Goal: Information Seeking & Learning: Learn about a topic

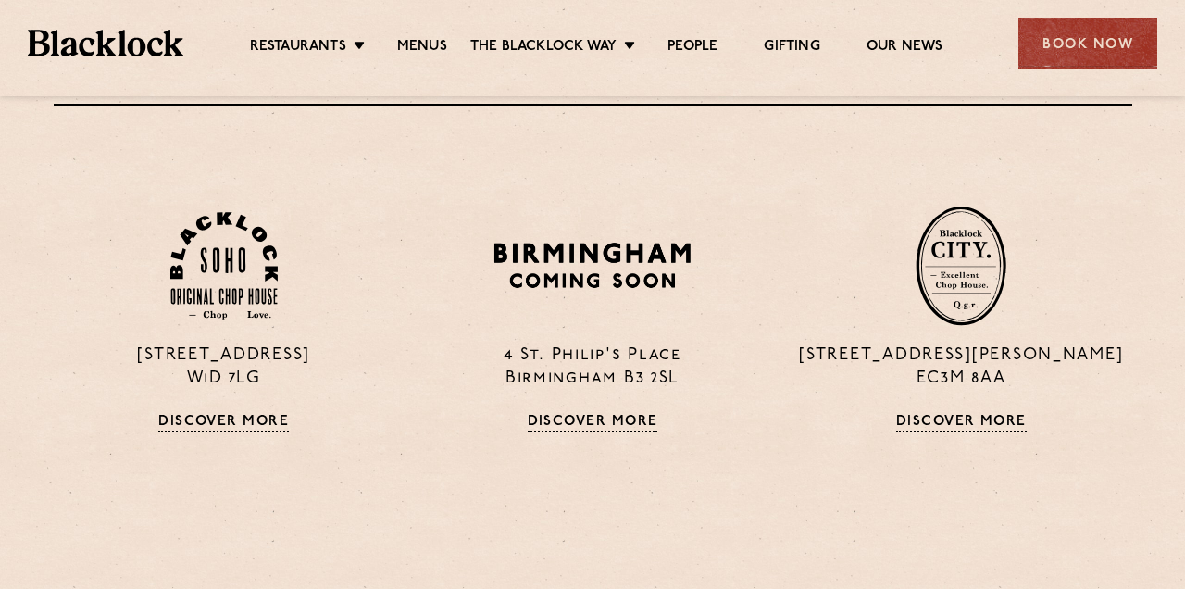
scroll to position [1128, 0]
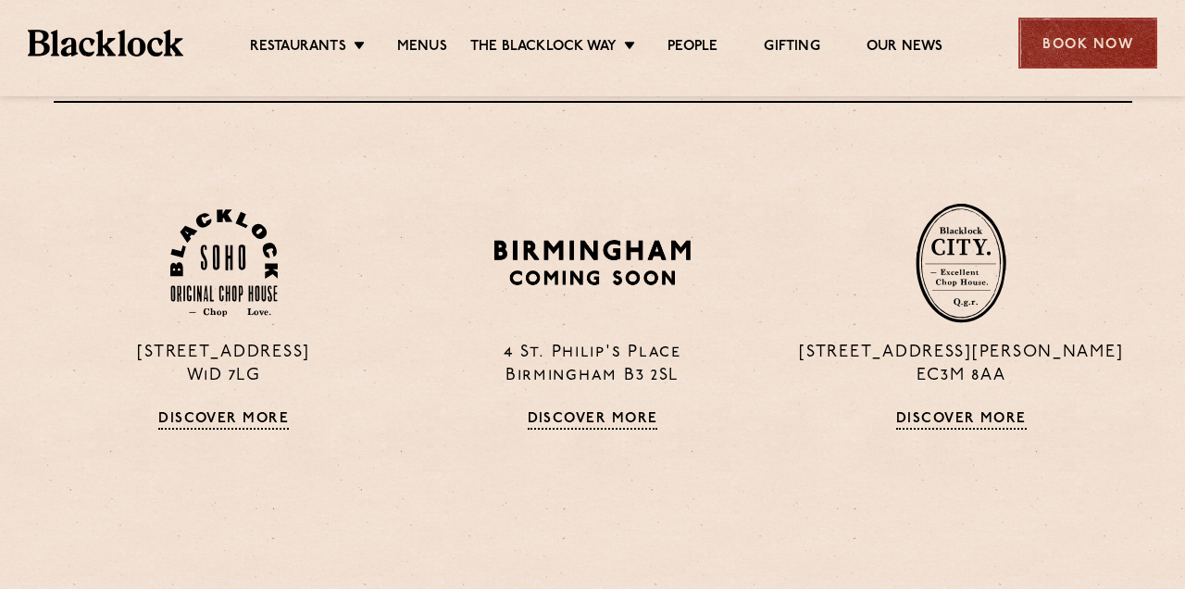
click at [1058, 35] on div "Book Now" at bounding box center [1087, 43] width 139 height 51
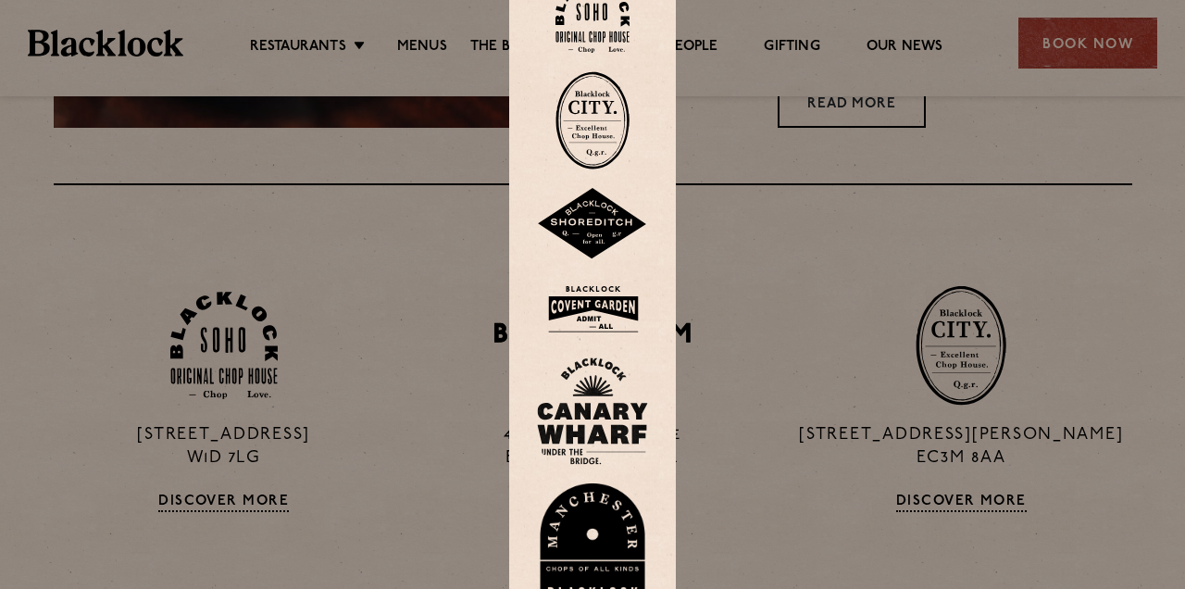
scroll to position [1041, 0]
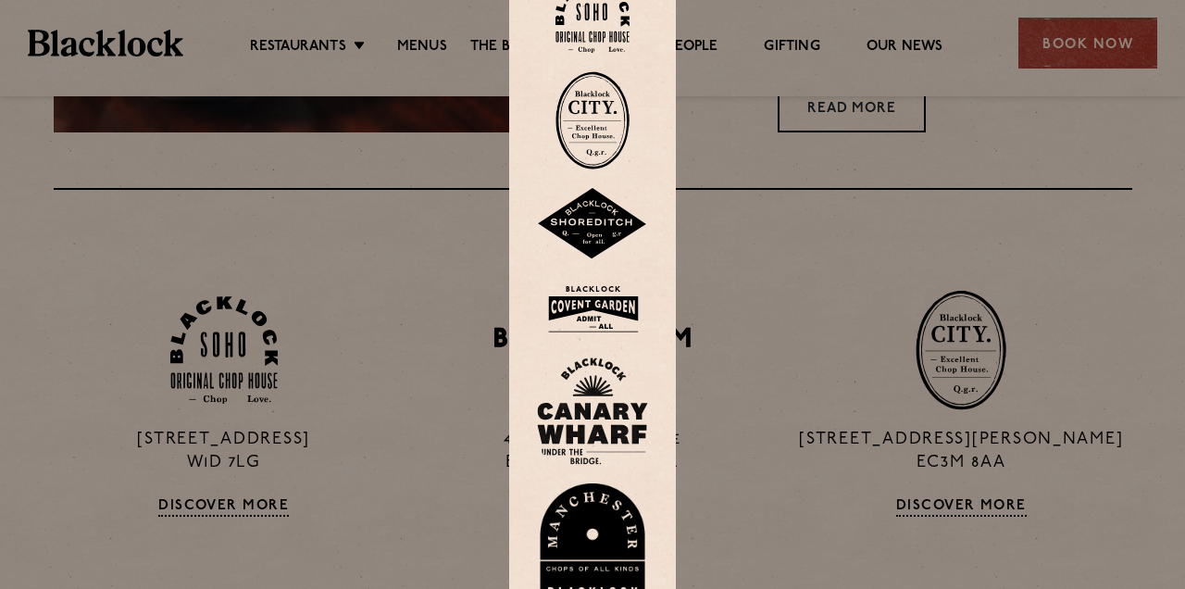
click at [589, 306] on img at bounding box center [592, 309] width 111 height 60
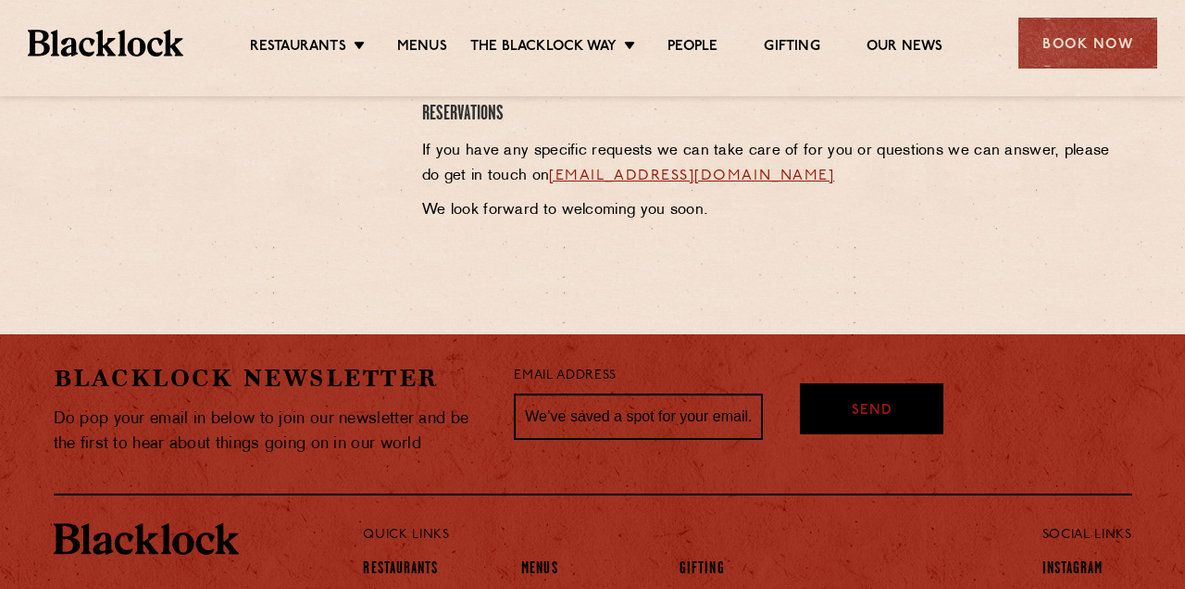
scroll to position [1043, 0]
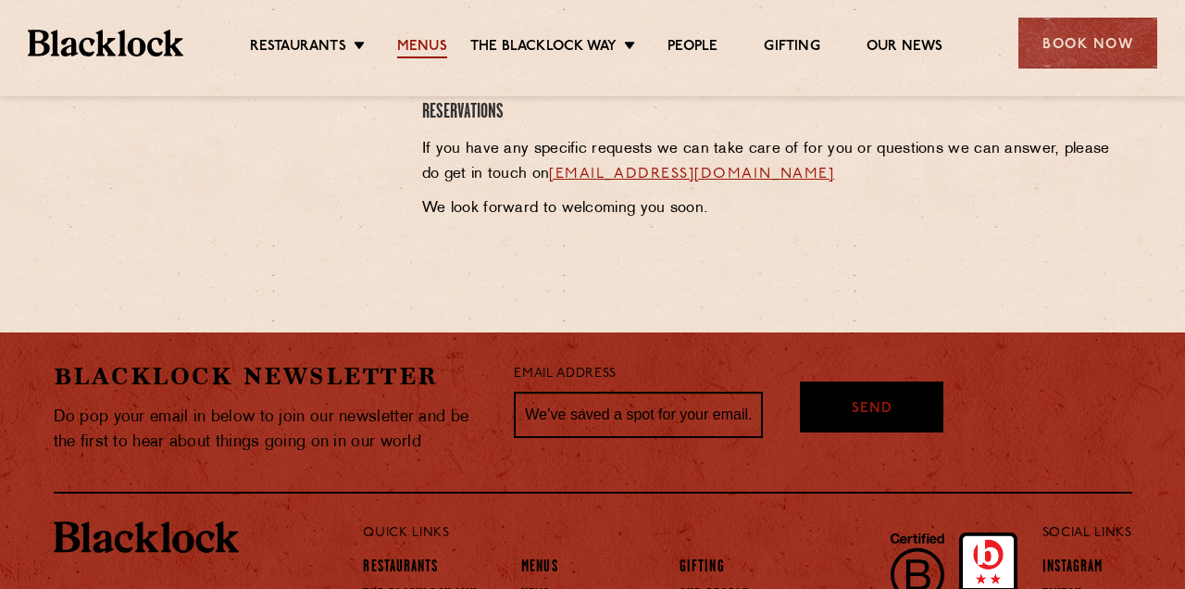
click at [432, 38] on link "Menus" at bounding box center [422, 48] width 50 height 20
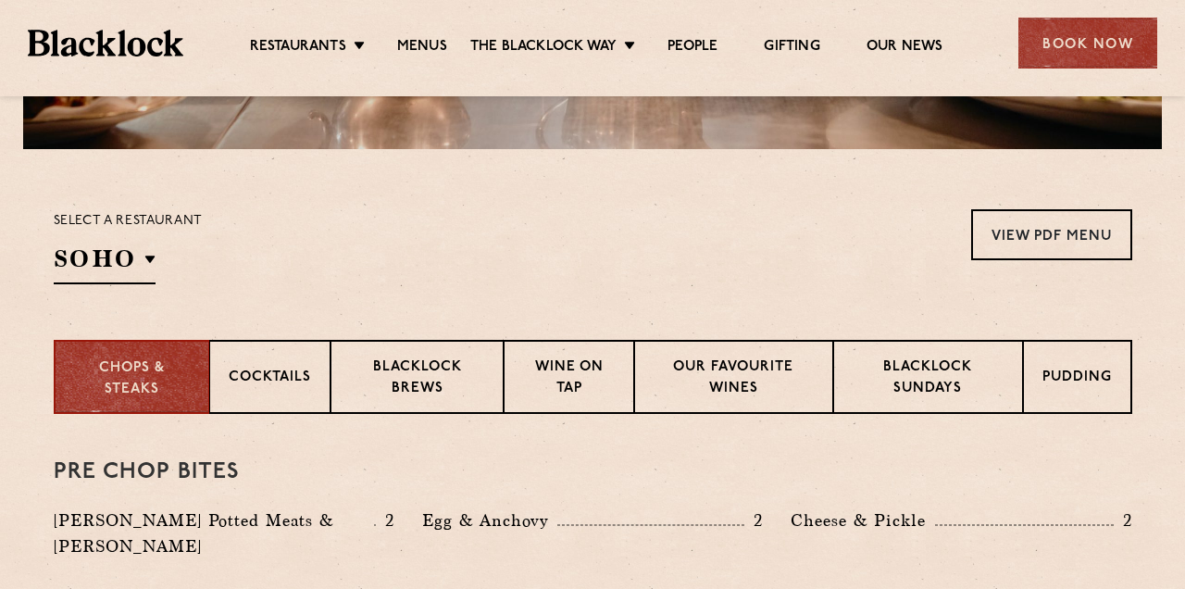
scroll to position [558, 0]
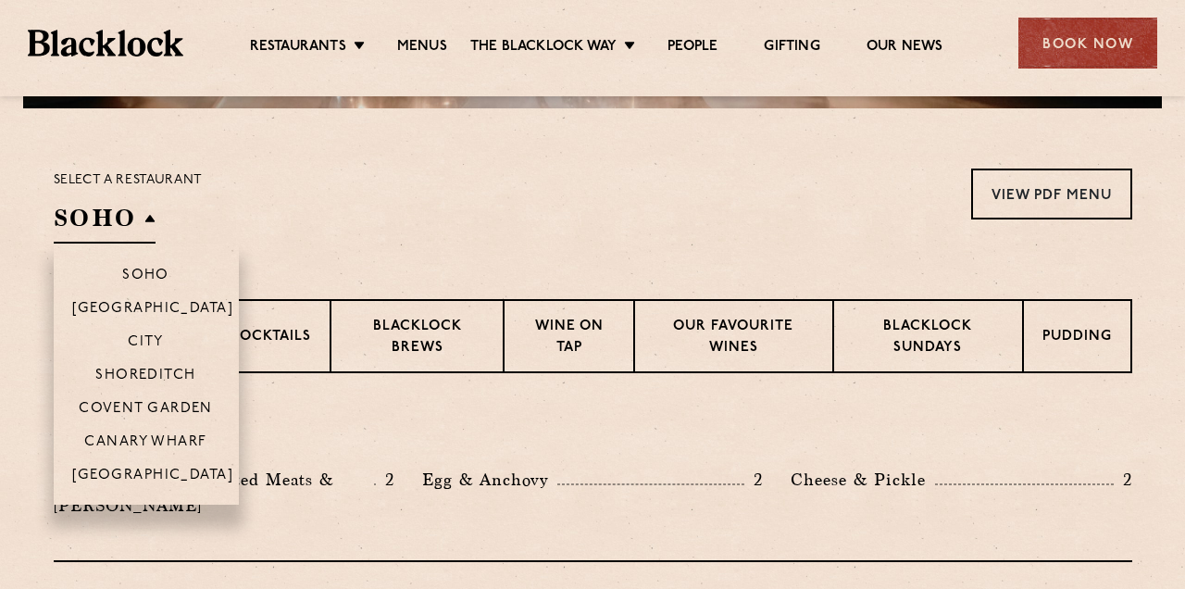
click at [134, 420] on li "Covent Garden" at bounding box center [146, 407] width 185 height 33
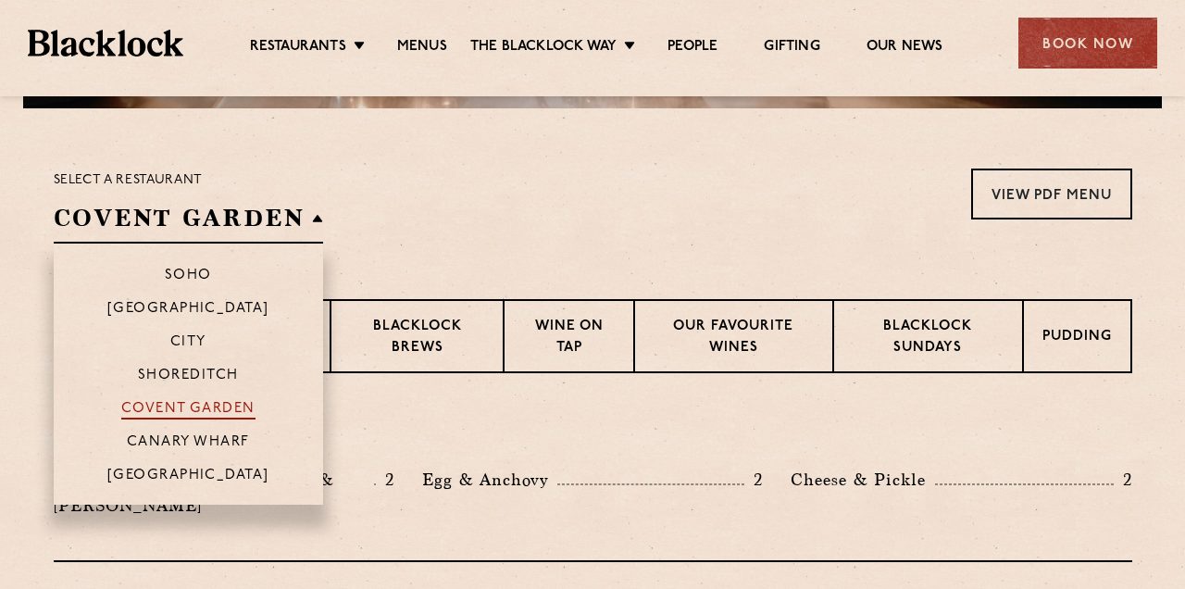
click at [144, 412] on p "Covent Garden" at bounding box center [188, 410] width 134 height 19
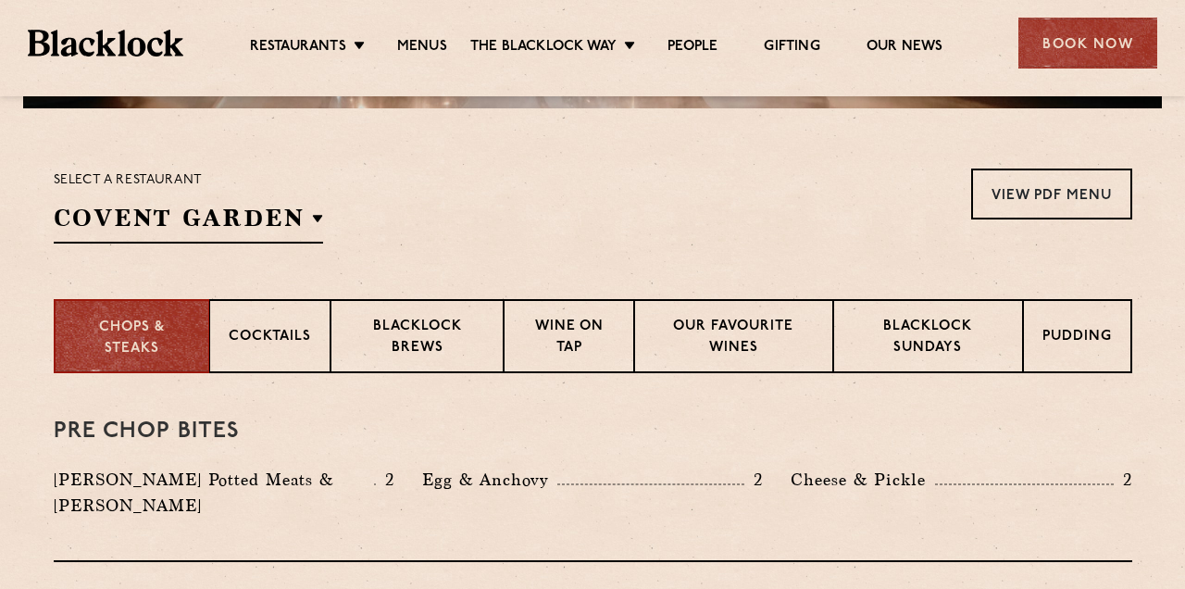
click at [467, 208] on div "Select a restaurant [GEOGRAPHIC_DATA] [GEOGRAPHIC_DATA] [GEOGRAPHIC_DATA] [GEOG…" at bounding box center [593, 206] width 1079 height 75
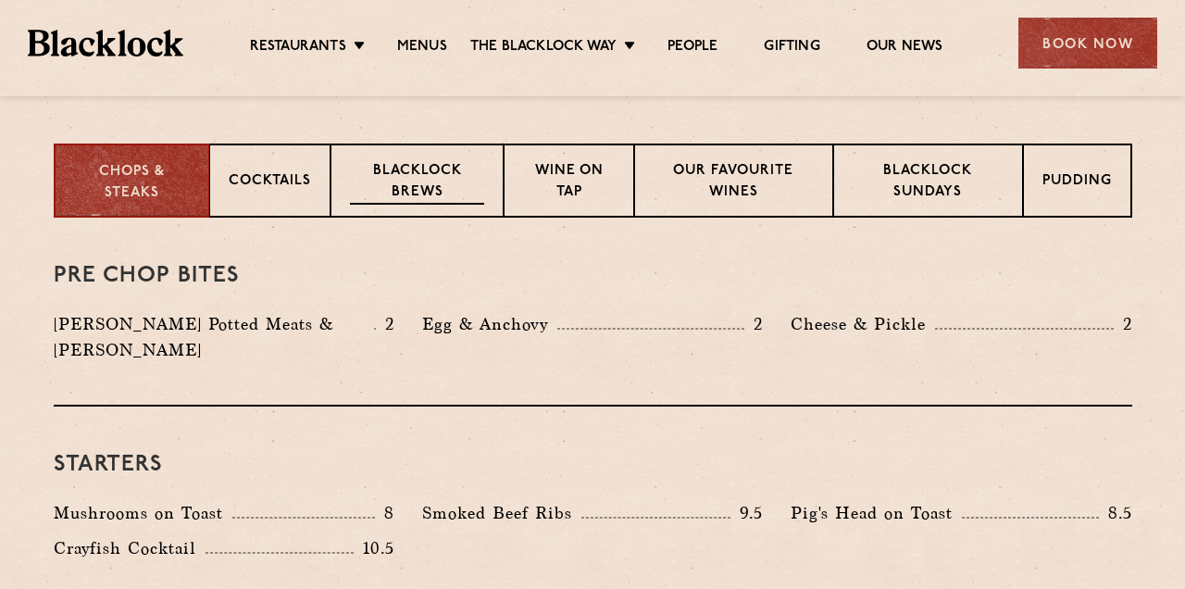
click at [446, 192] on p "Blacklock Brews" at bounding box center [417, 183] width 135 height 44
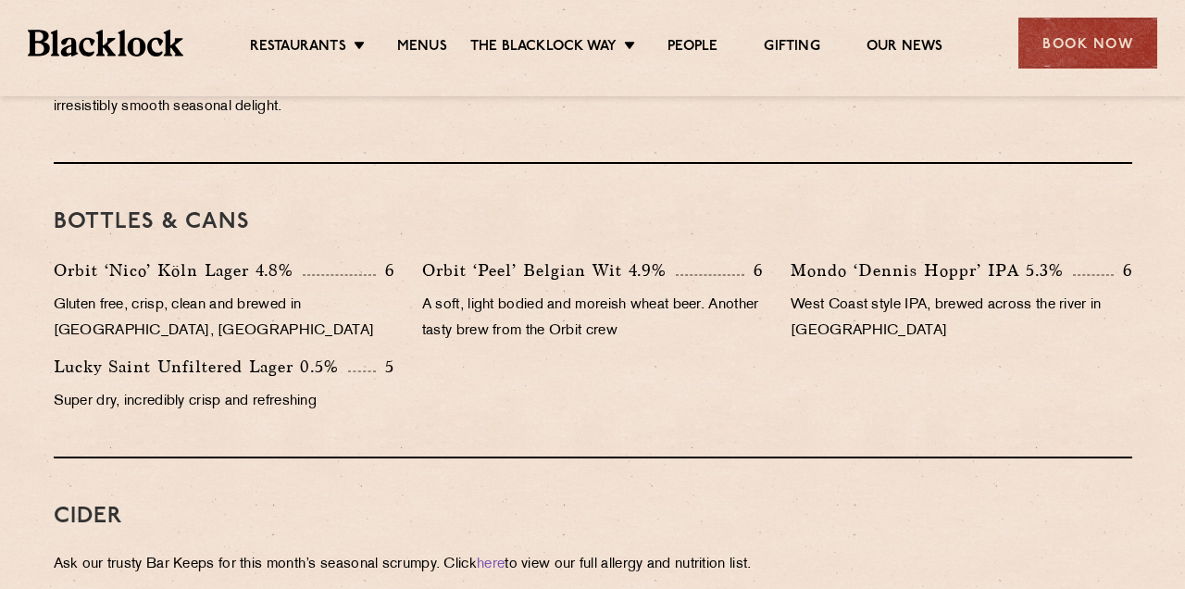
scroll to position [695, 0]
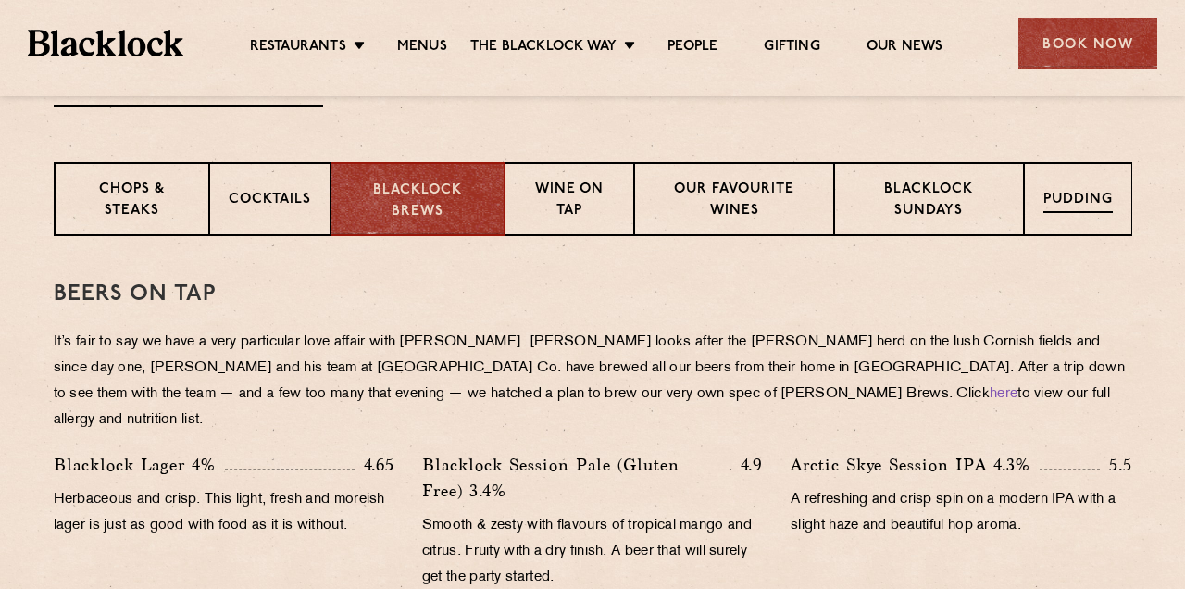
click at [1026, 204] on div "Pudding" at bounding box center [1078, 199] width 108 height 74
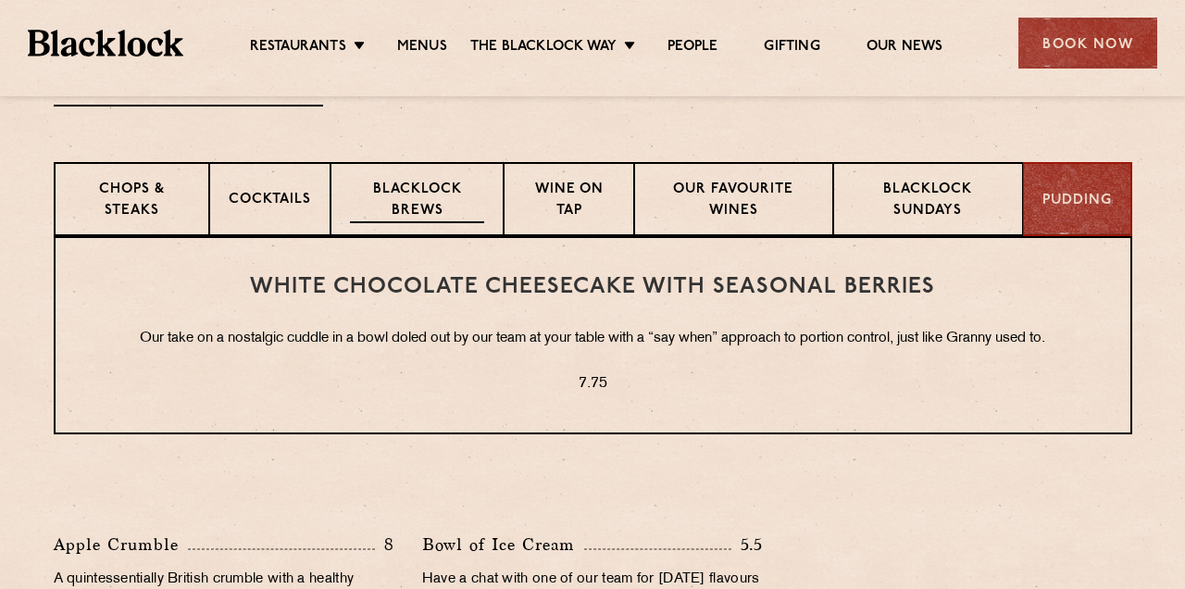
click at [404, 206] on p "Blacklock Brews" at bounding box center [417, 202] width 135 height 44
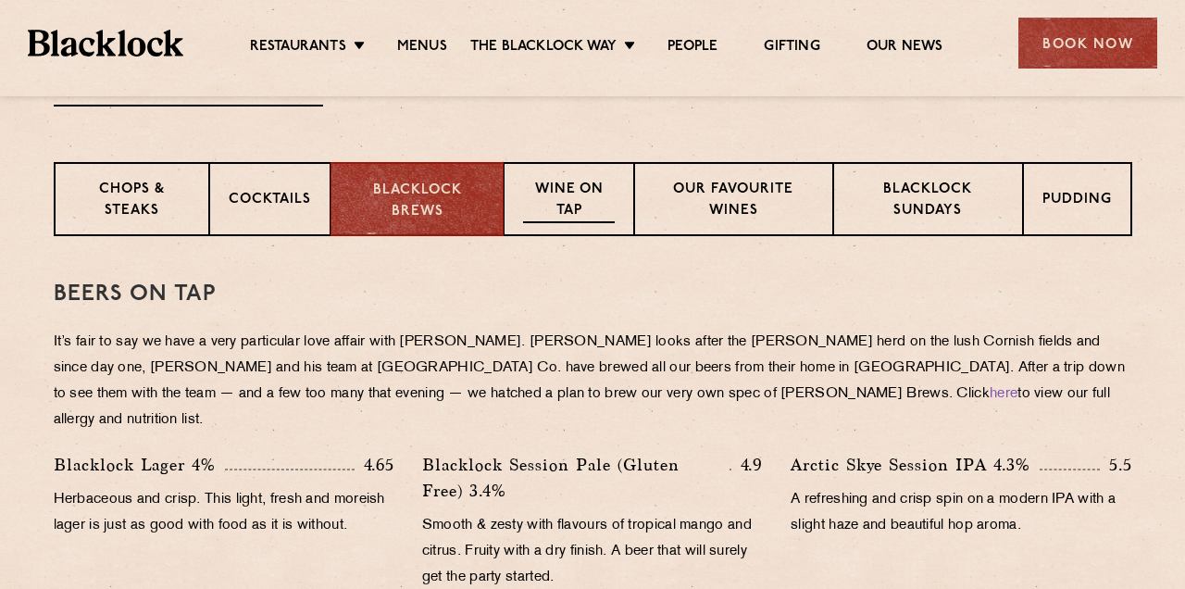
click at [579, 200] on p "Wine on Tap" at bounding box center [568, 202] width 91 height 44
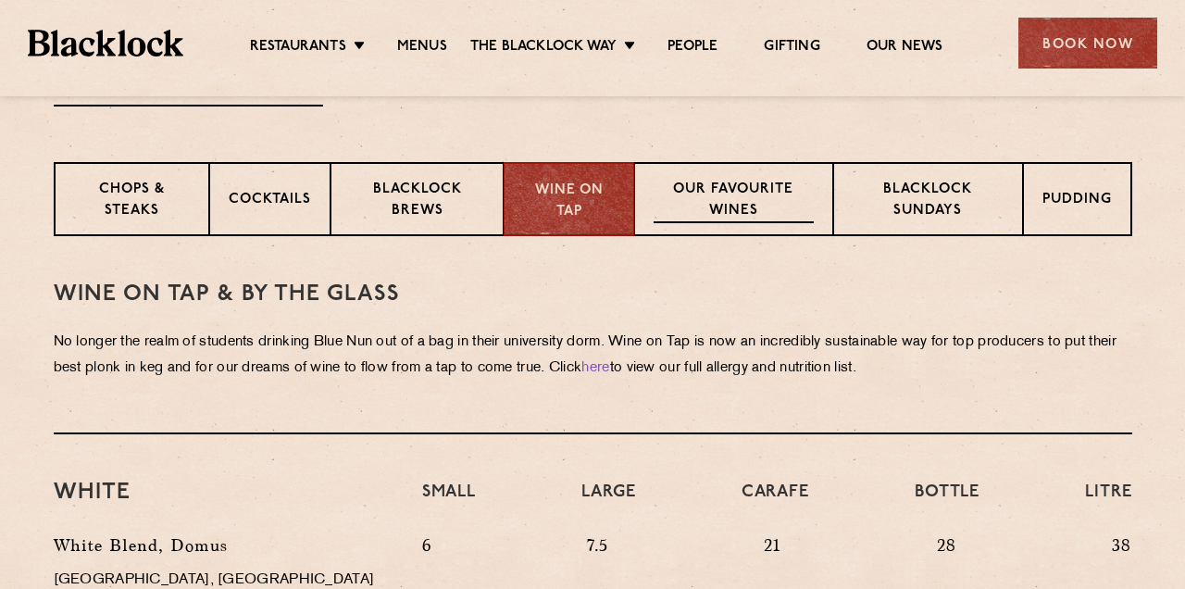
click at [681, 202] on p "Our favourite wines" at bounding box center [734, 202] width 160 height 44
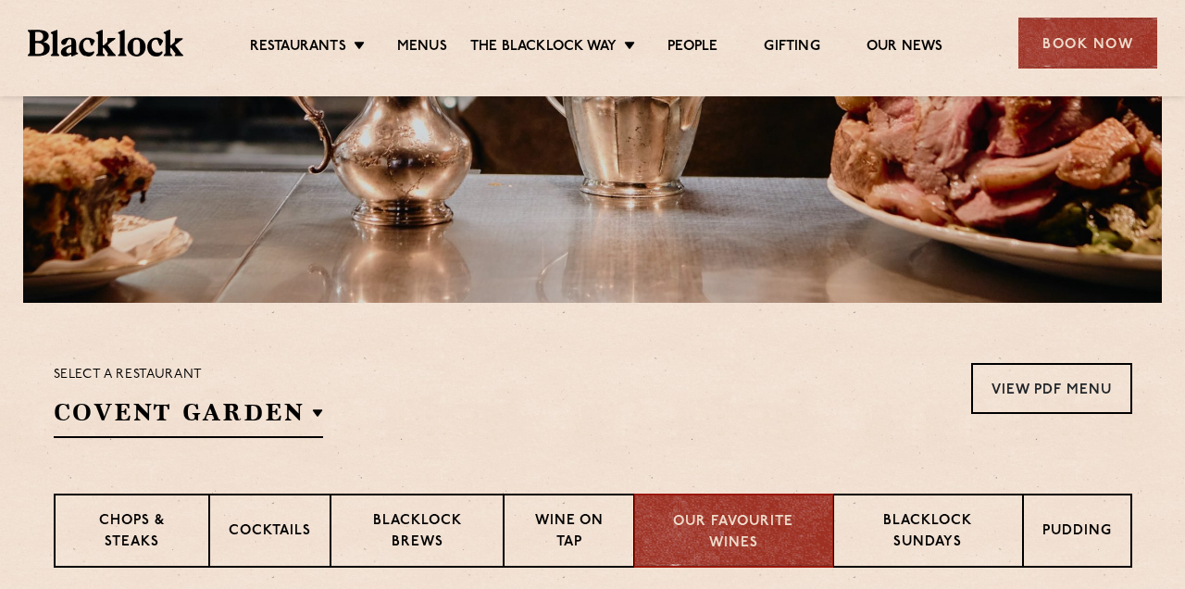
scroll to position [0, 0]
